Goal: Information Seeking & Learning: Find specific fact

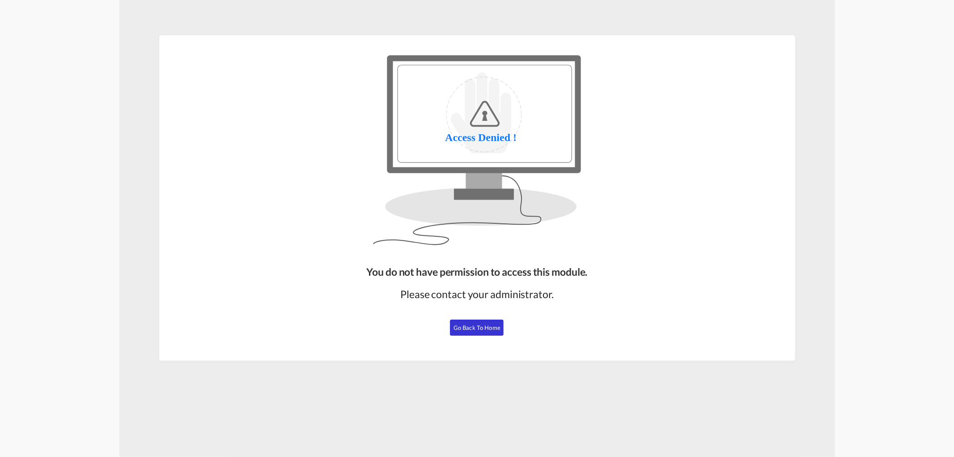
click at [467, 332] on button "Go Back to Home" at bounding box center [477, 327] width 54 height 16
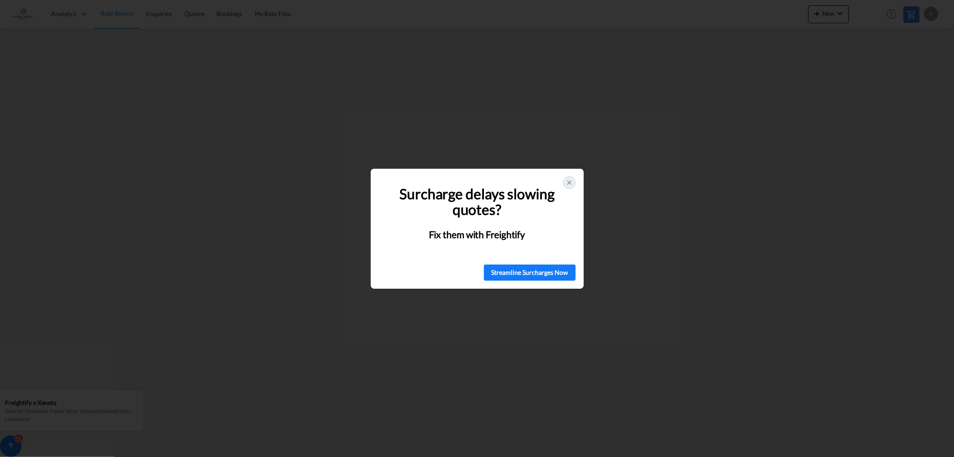
click at [569, 182] on icon at bounding box center [570, 183] width 4 height 4
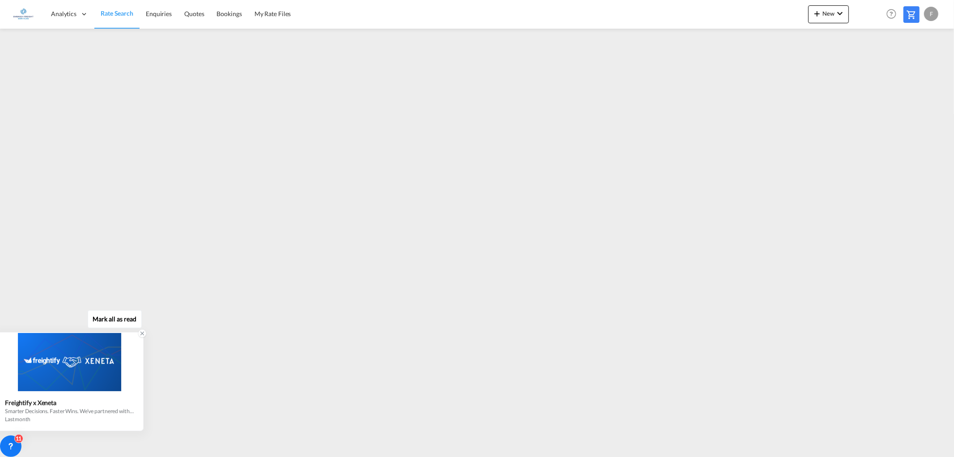
click at [141, 334] on icon at bounding box center [142, 333] width 3 height 3
